Goal: Transaction & Acquisition: Purchase product/service

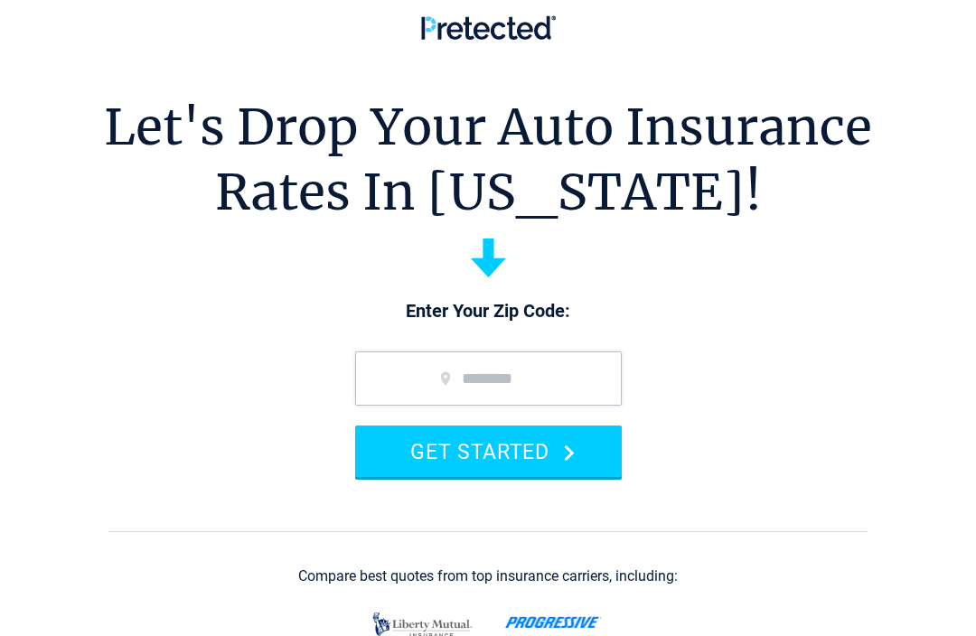
click at [411, 370] on input "zip code" at bounding box center [488, 379] width 267 height 54
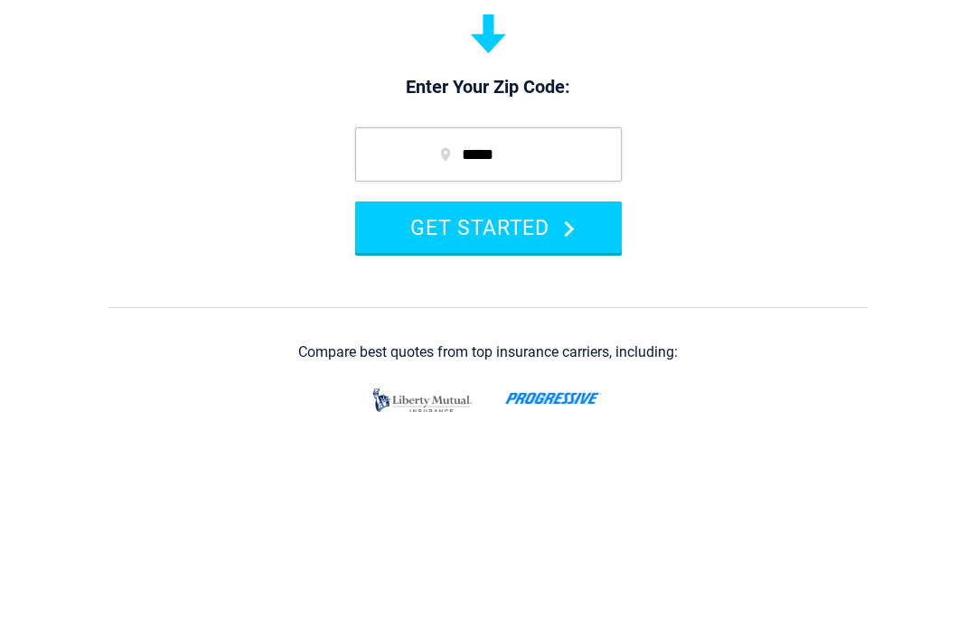
type input "*****"
click at [574, 426] on button "GET STARTED" at bounding box center [488, 452] width 267 height 52
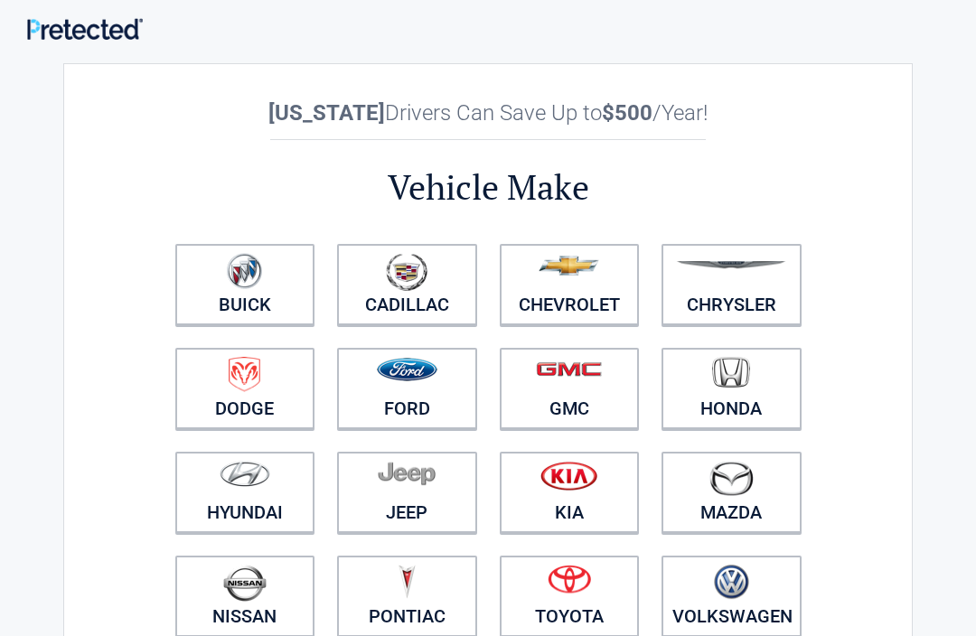
click at [576, 590] on img at bounding box center [569, 579] width 43 height 29
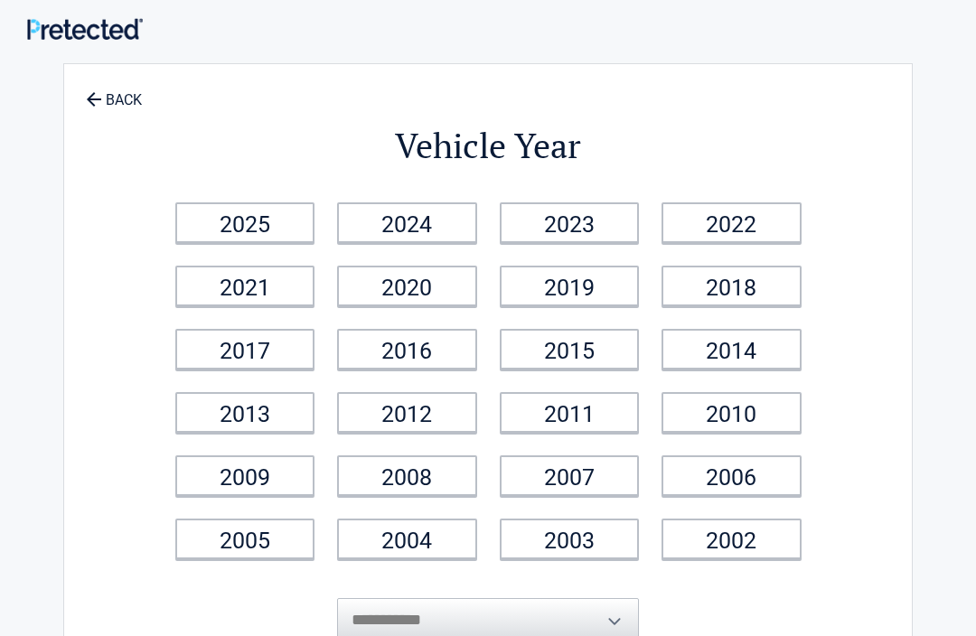
click at [736, 478] on link "2006" at bounding box center [731, 475] width 140 height 41
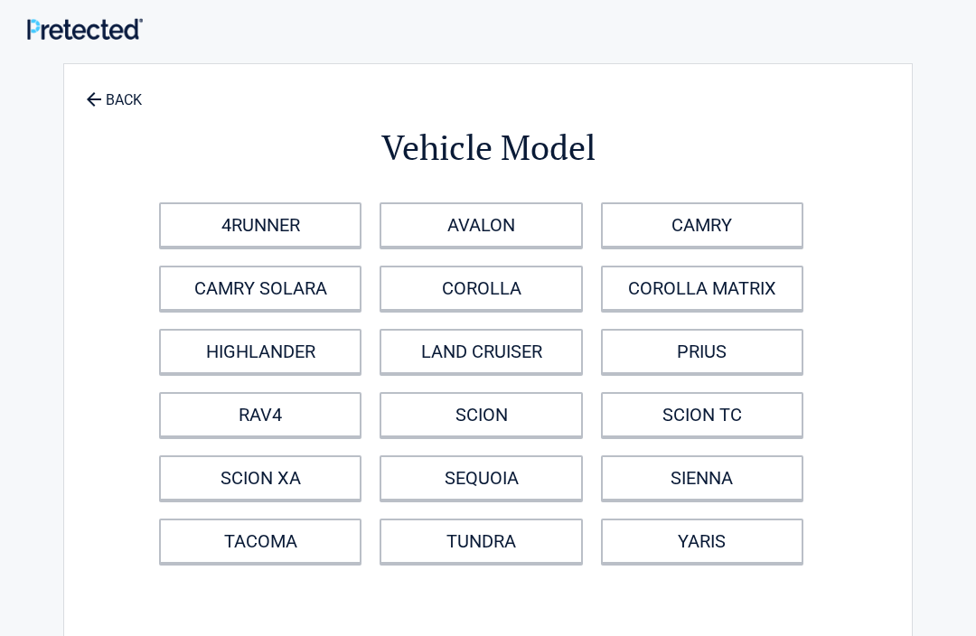
click at [269, 417] on link "RAV4" at bounding box center [260, 414] width 202 height 45
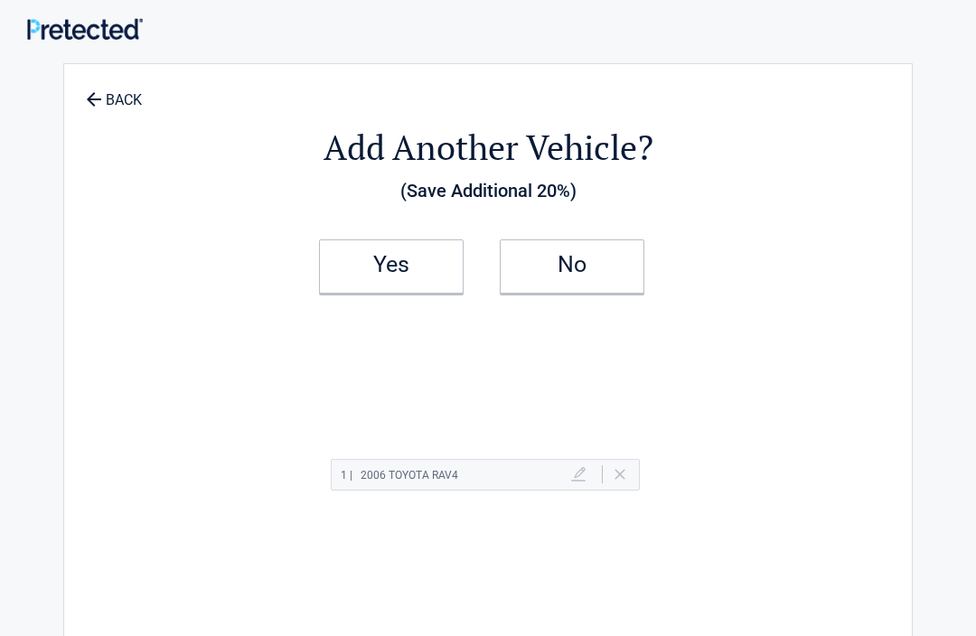
click at [396, 263] on h2 "Yes" at bounding box center [391, 264] width 107 height 13
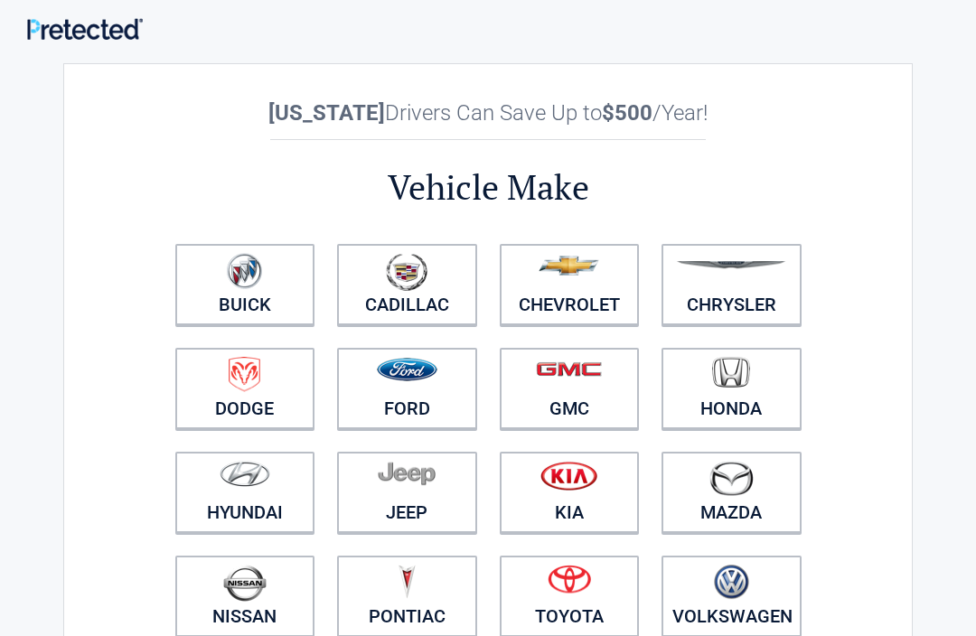
click at [577, 607] on link "Toyota" at bounding box center [570, 596] width 140 height 81
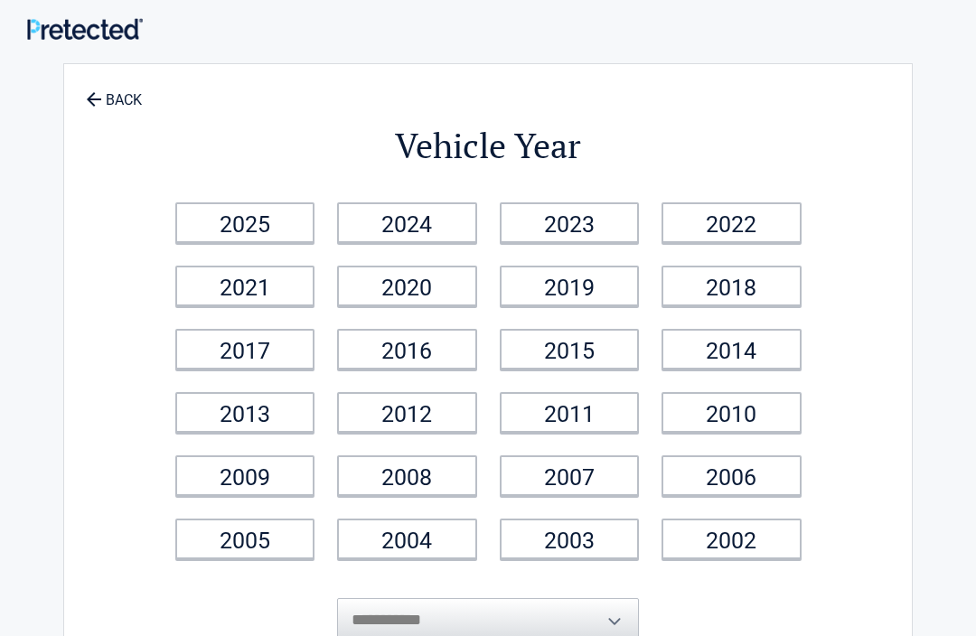
click at [235, 495] on link "2009" at bounding box center [245, 475] width 140 height 41
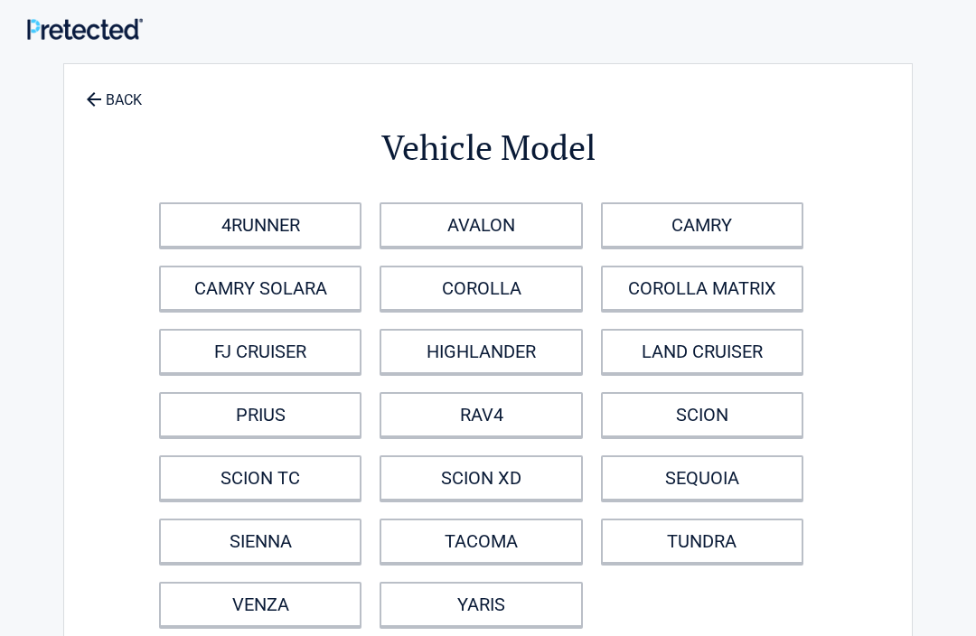
click at [504, 599] on link "YARIS" at bounding box center [481, 604] width 202 height 45
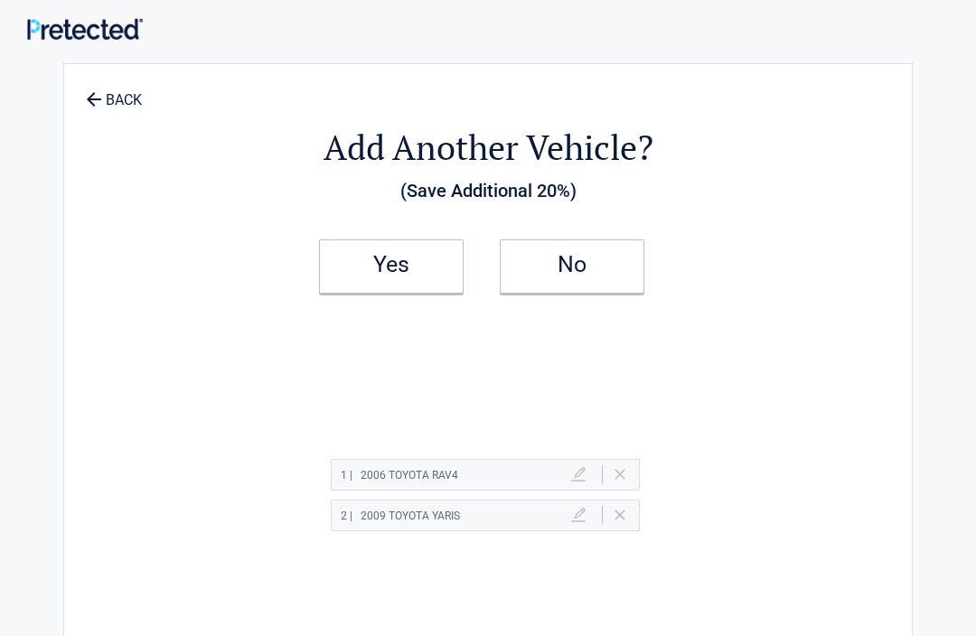
click at [405, 267] on h2 "Yes" at bounding box center [391, 264] width 107 height 13
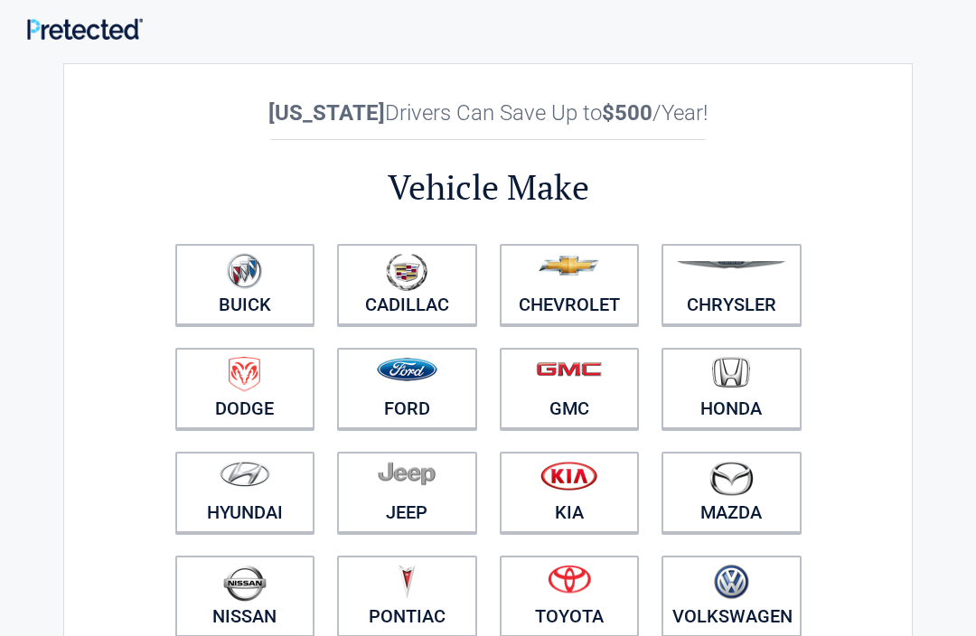
click at [575, 591] on img at bounding box center [569, 579] width 43 height 29
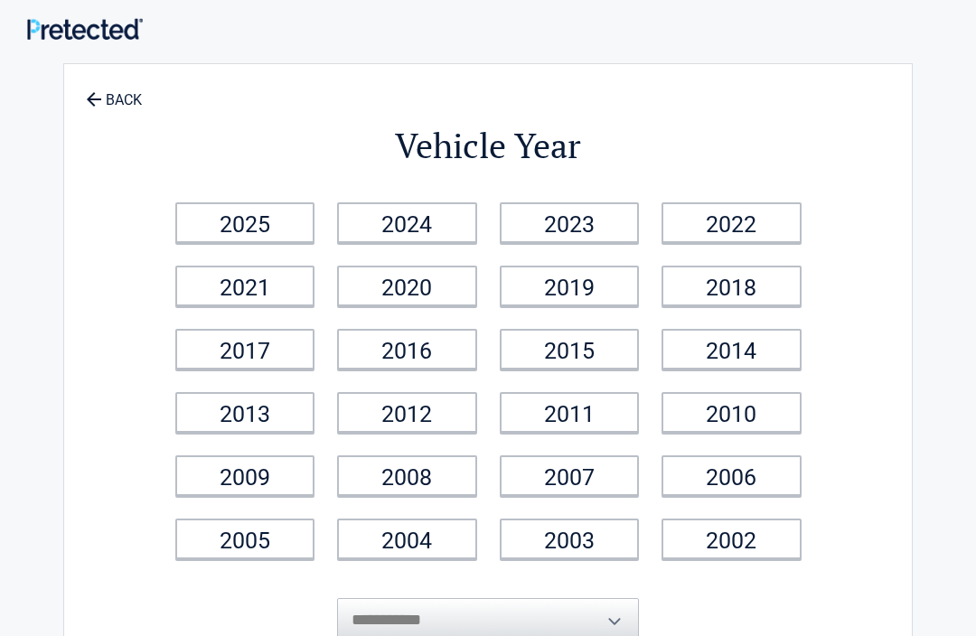
click at [577, 470] on link "2007" at bounding box center [570, 475] width 140 height 41
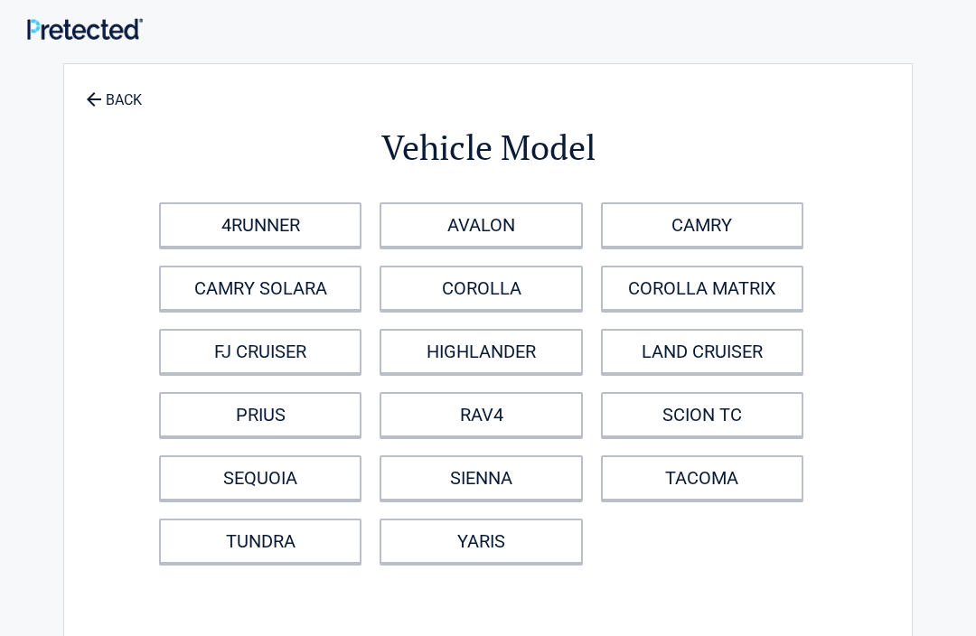
click at [277, 224] on link "4RUNNER" at bounding box center [260, 224] width 202 height 45
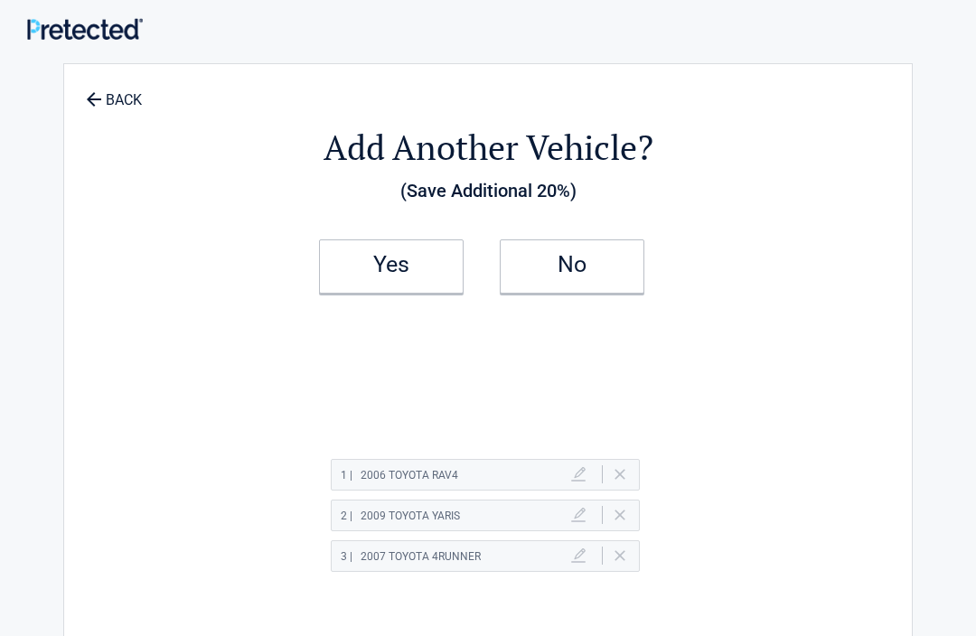
click at [386, 266] on h2 "Yes" at bounding box center [391, 264] width 107 height 13
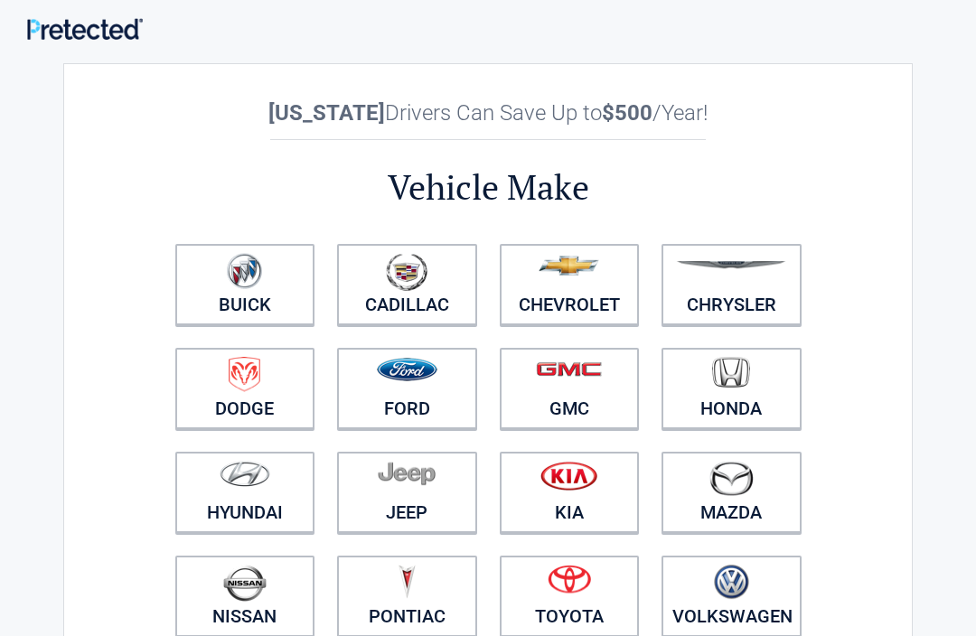
click at [569, 594] on img at bounding box center [569, 579] width 43 height 29
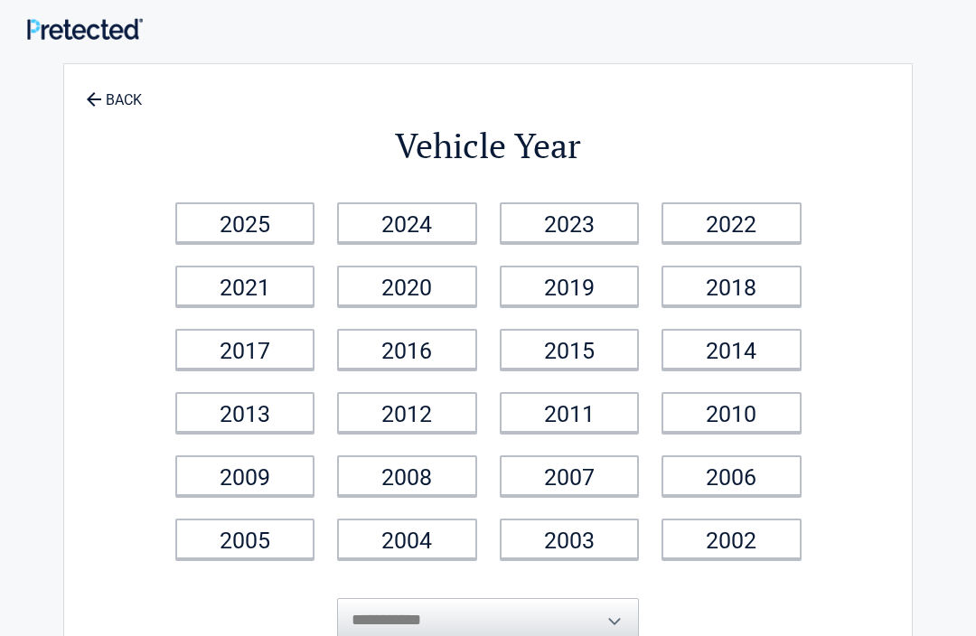
click at [569, 347] on link "2015" at bounding box center [570, 349] width 140 height 41
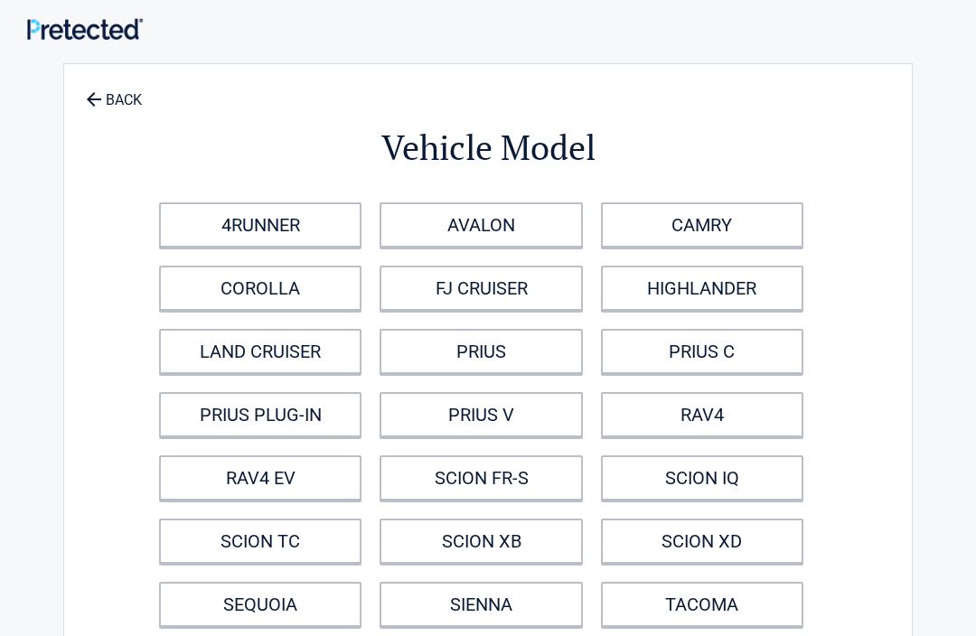
click at [693, 406] on link "RAV4" at bounding box center [702, 414] width 202 height 45
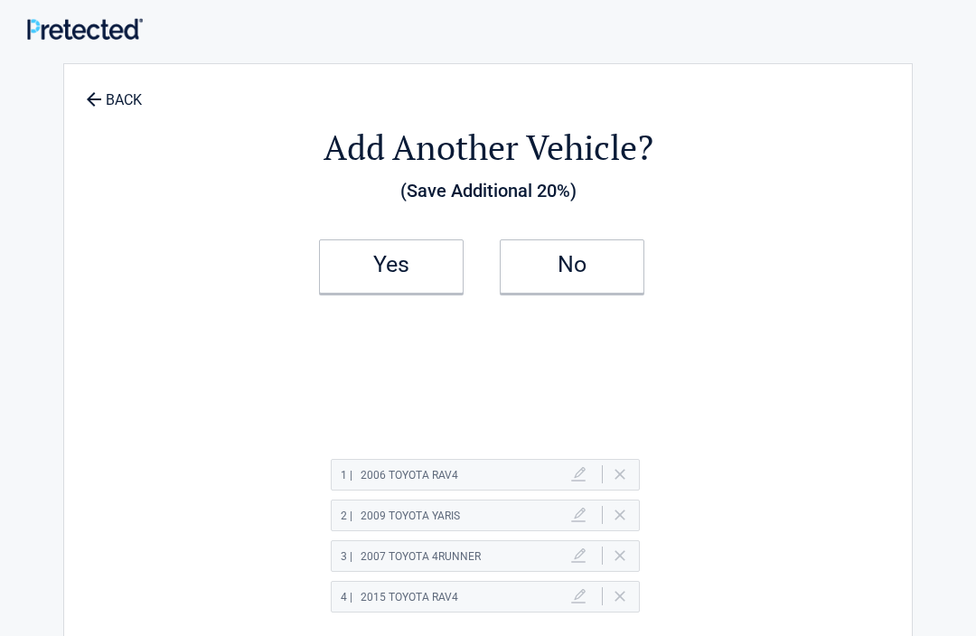
click at [574, 260] on h2 "No" at bounding box center [572, 264] width 107 height 13
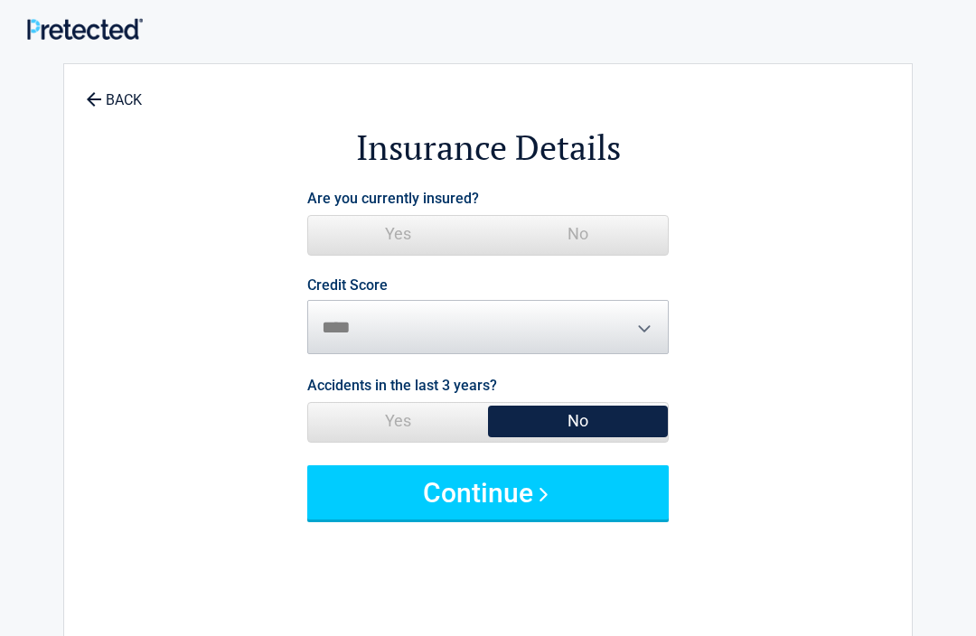
click at [407, 222] on span "Yes" at bounding box center [398, 234] width 180 height 36
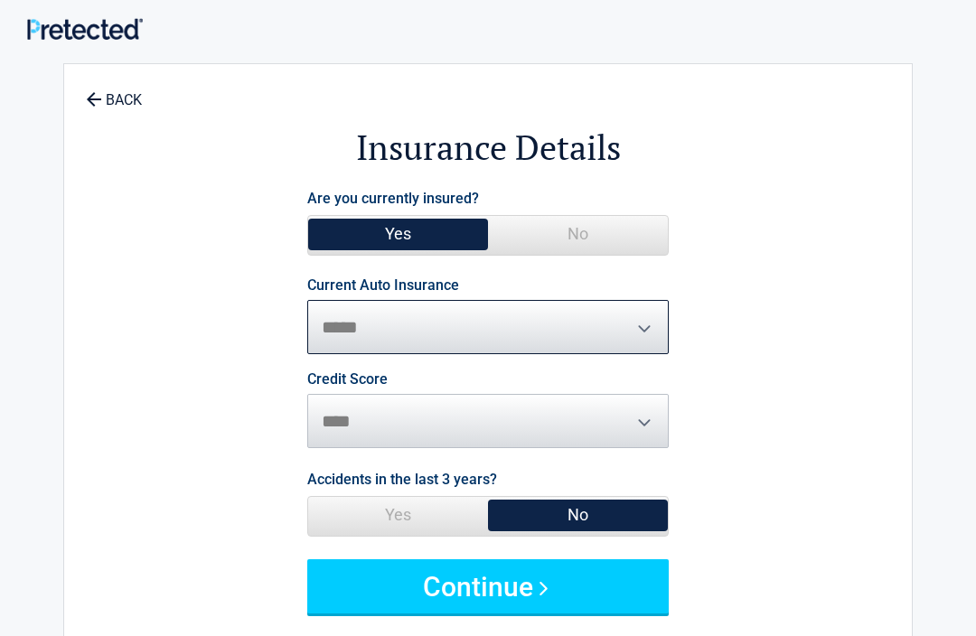
click at [641, 316] on select "**********" at bounding box center [487, 327] width 361 height 54
select select "*****"
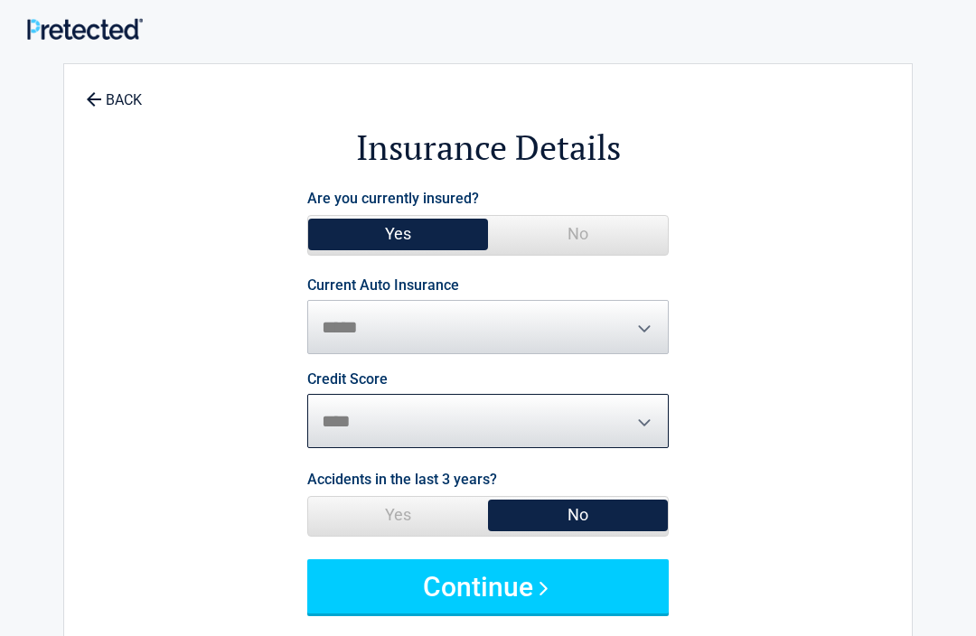
click at [643, 408] on select "********* **** ******* ****" at bounding box center [487, 421] width 361 height 54
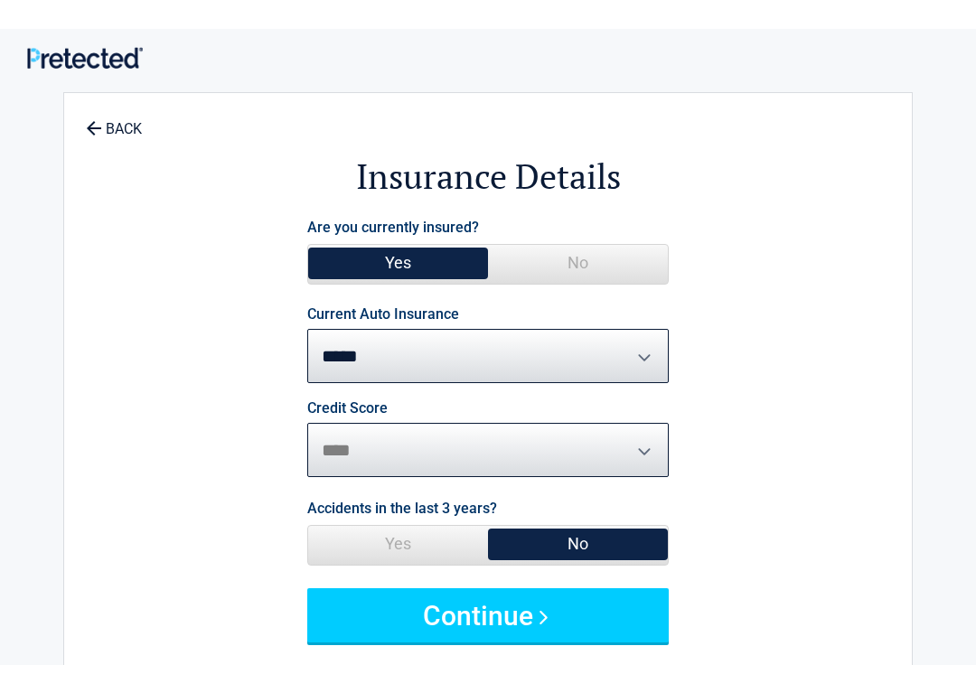
scroll to position [76, 0]
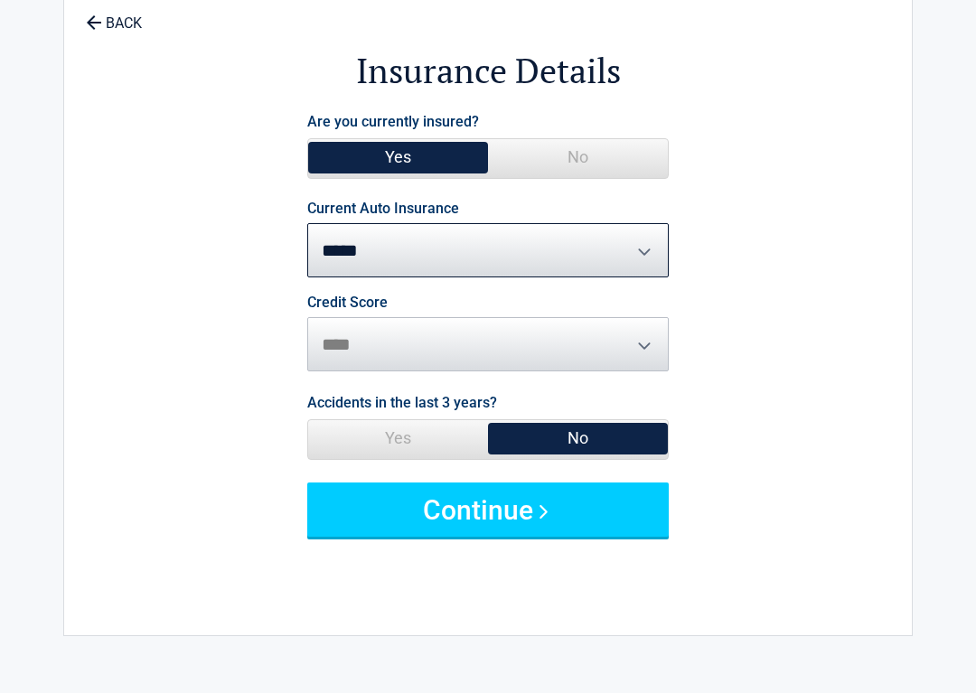
click at [492, 519] on button "Continue" at bounding box center [487, 510] width 361 height 54
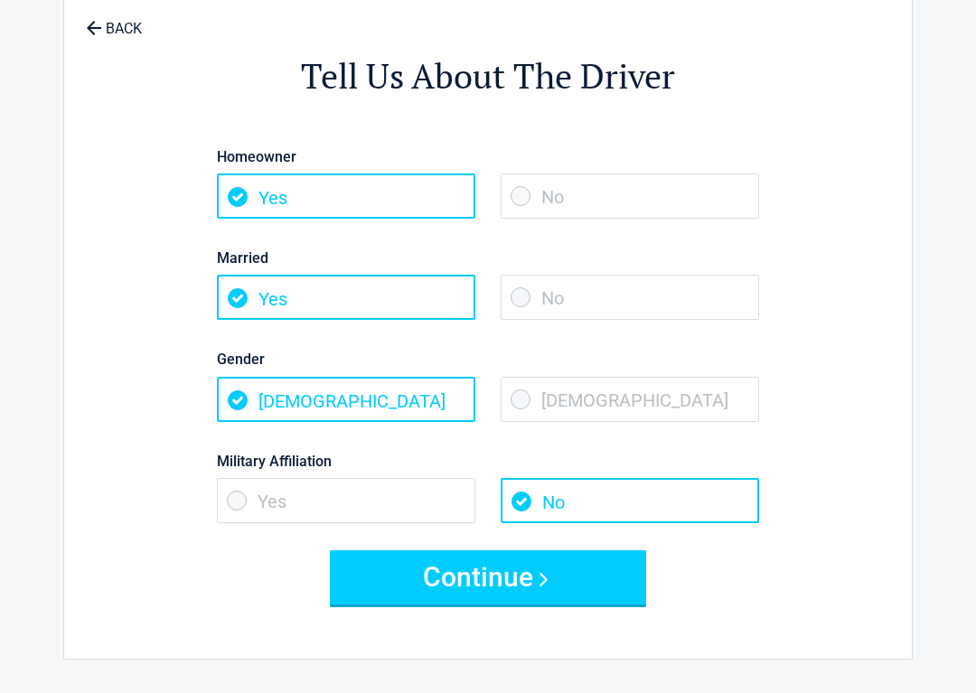
scroll to position [0, 0]
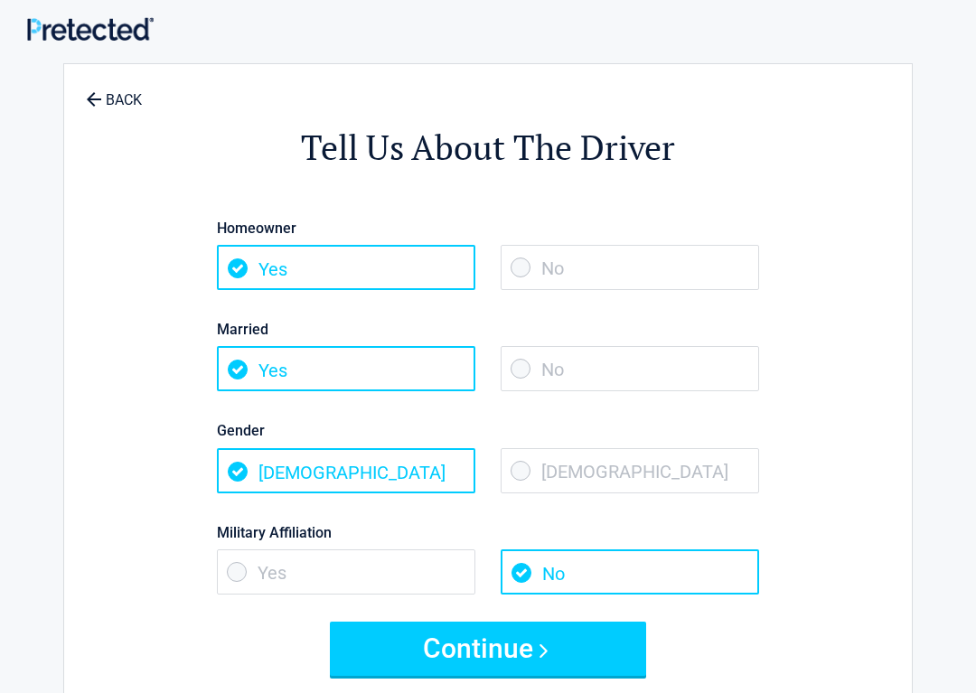
click at [337, 263] on span "Yes" at bounding box center [346, 267] width 258 height 45
click at [547, 635] on button "Continue" at bounding box center [488, 649] width 316 height 54
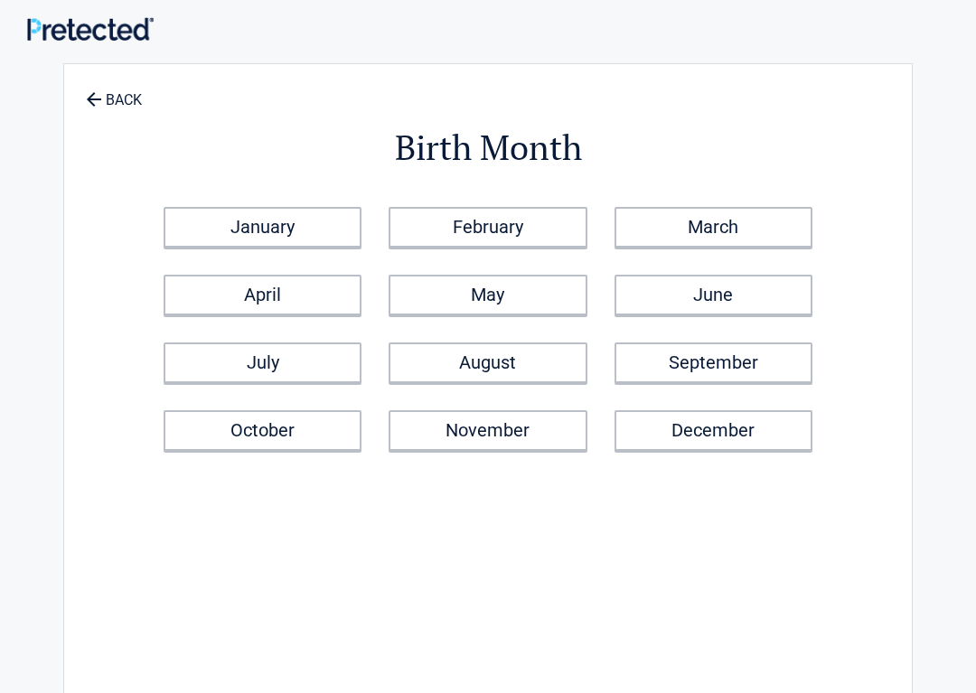
click at [493, 213] on link "February" at bounding box center [488, 227] width 198 height 41
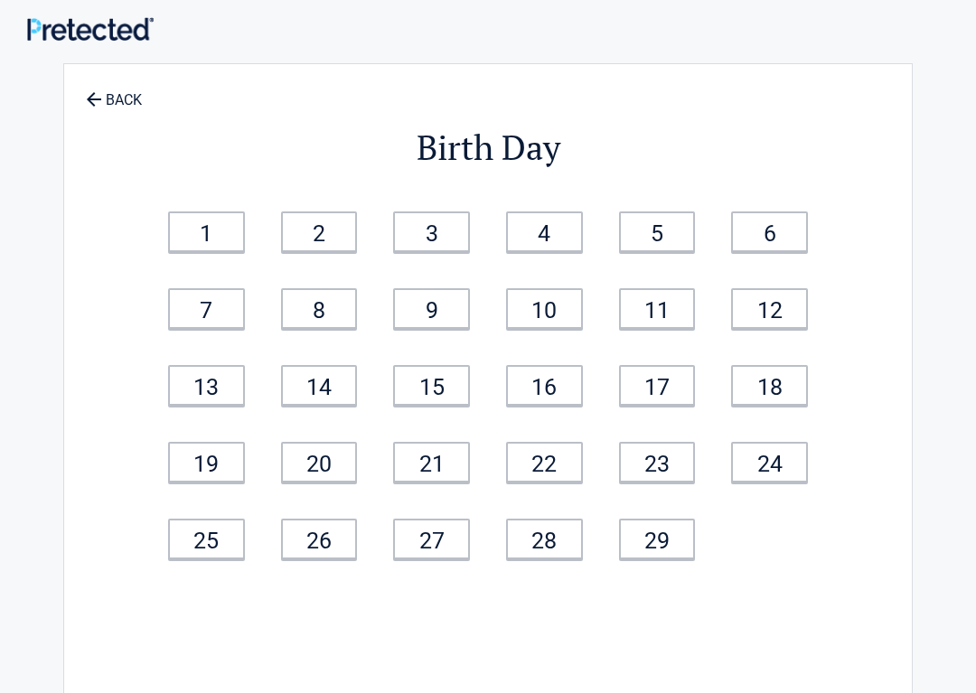
click at [86, 104] on icon at bounding box center [93, 99] width 20 height 20
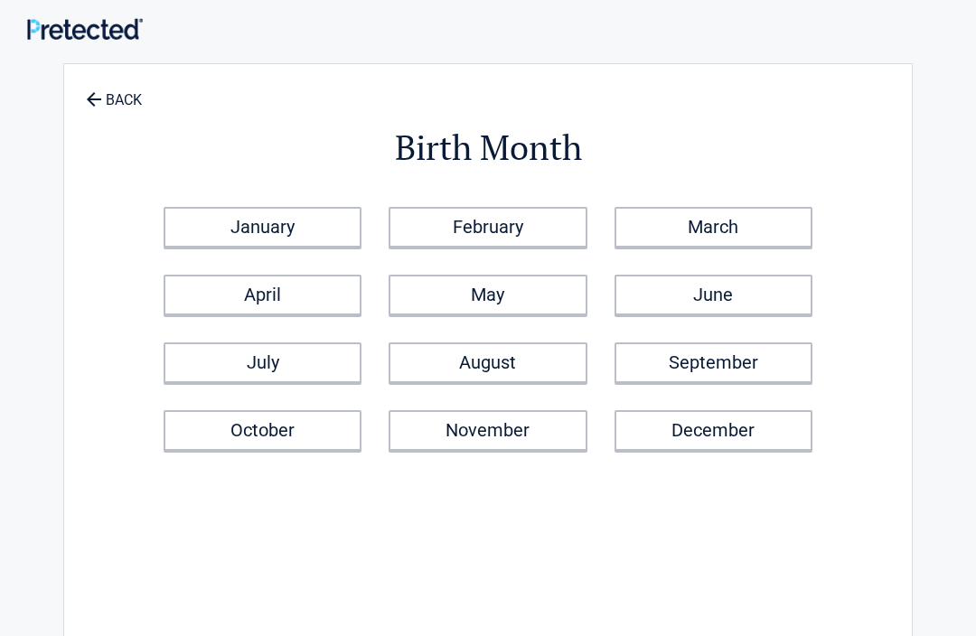
click at [109, 95] on link "BACK" at bounding box center [113, 92] width 63 height 32
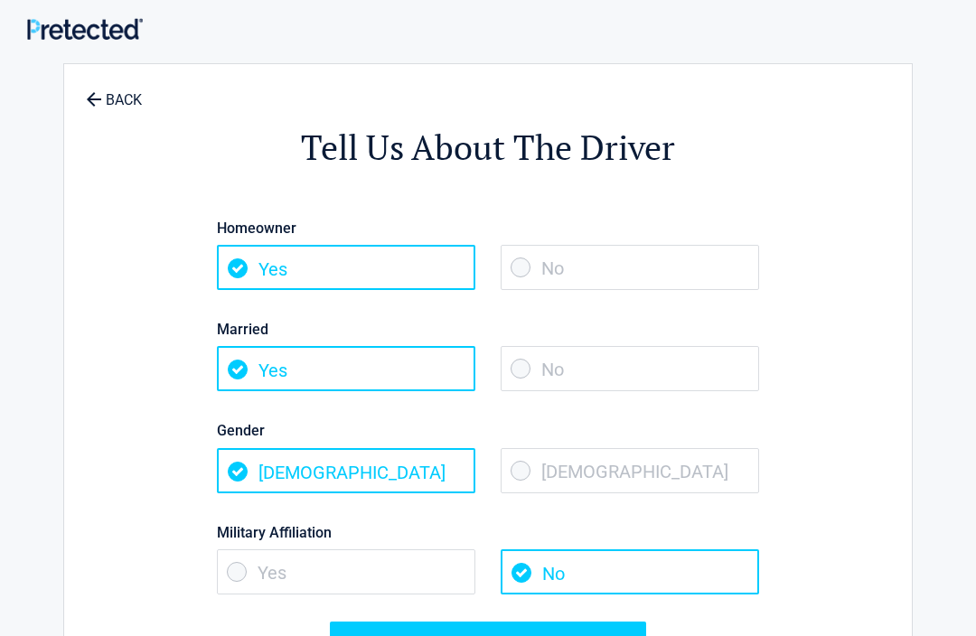
click at [84, 104] on icon at bounding box center [93, 99] width 20 height 20
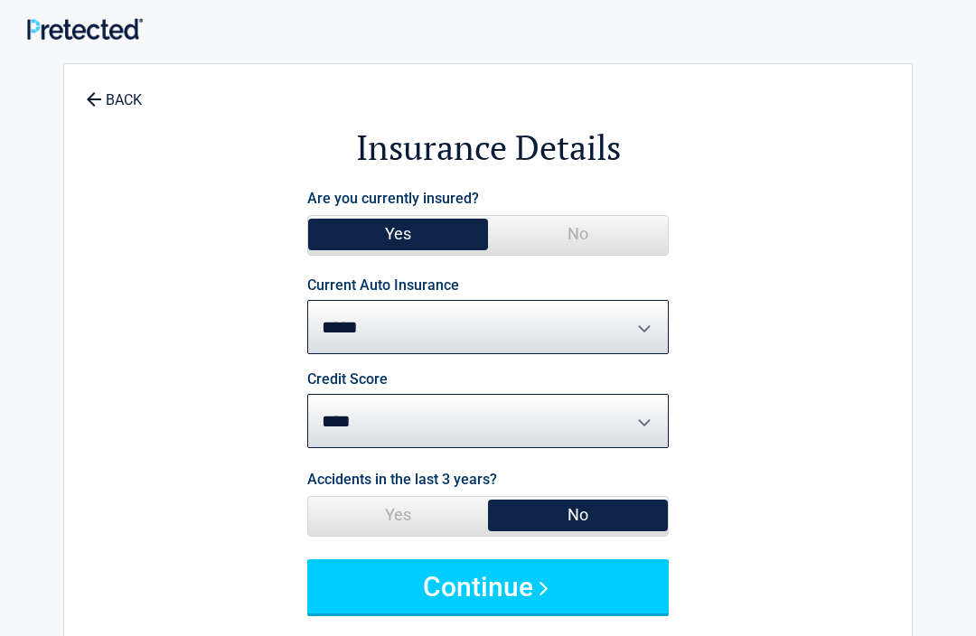
click at [83, 106] on icon at bounding box center [93, 99] width 20 height 20
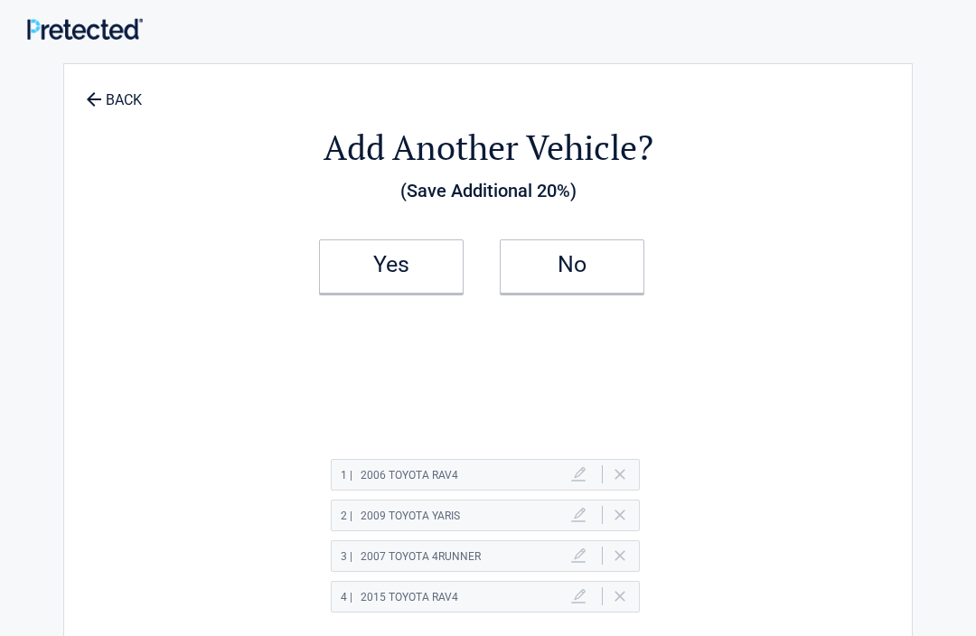
click at [106, 88] on link "BACK" at bounding box center [113, 92] width 63 height 32
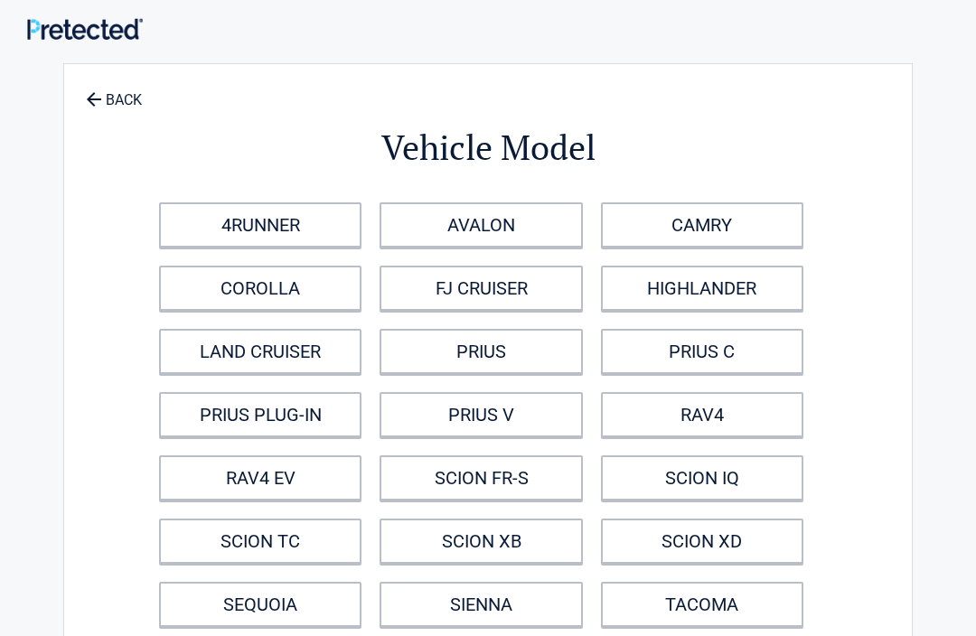
click at [89, 106] on icon at bounding box center [93, 99] width 20 height 20
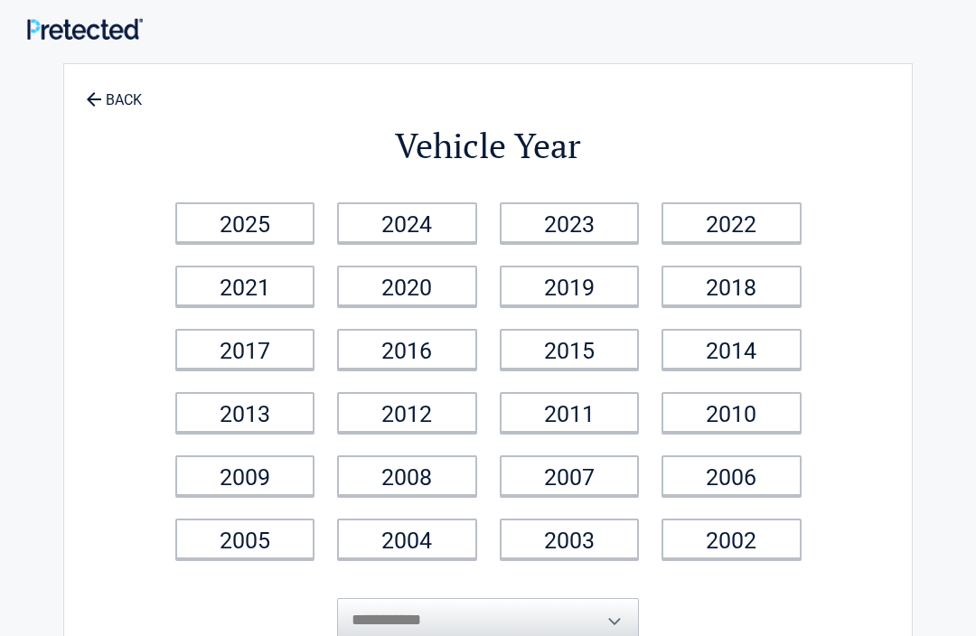
click at [83, 102] on icon at bounding box center [93, 99] width 20 height 20
